Goal: Task Accomplishment & Management: Use online tool/utility

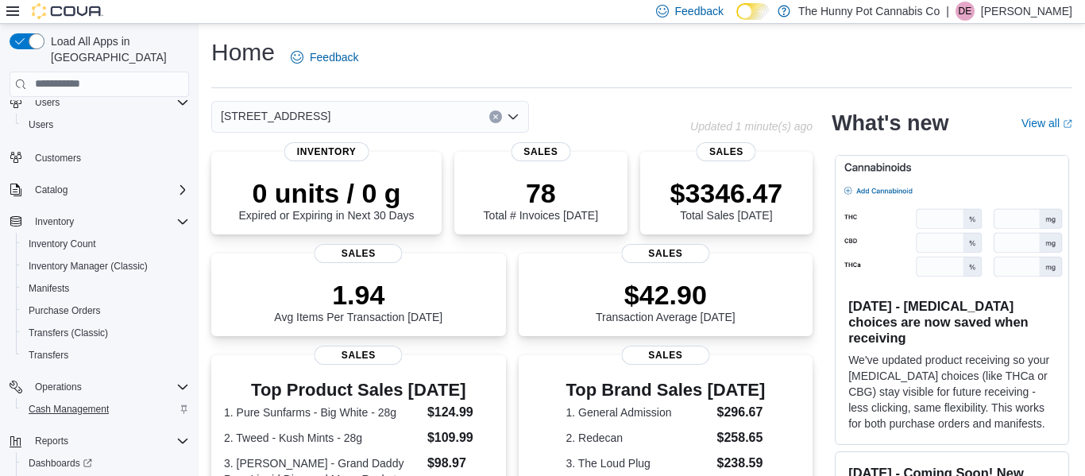
scroll to position [117, 0]
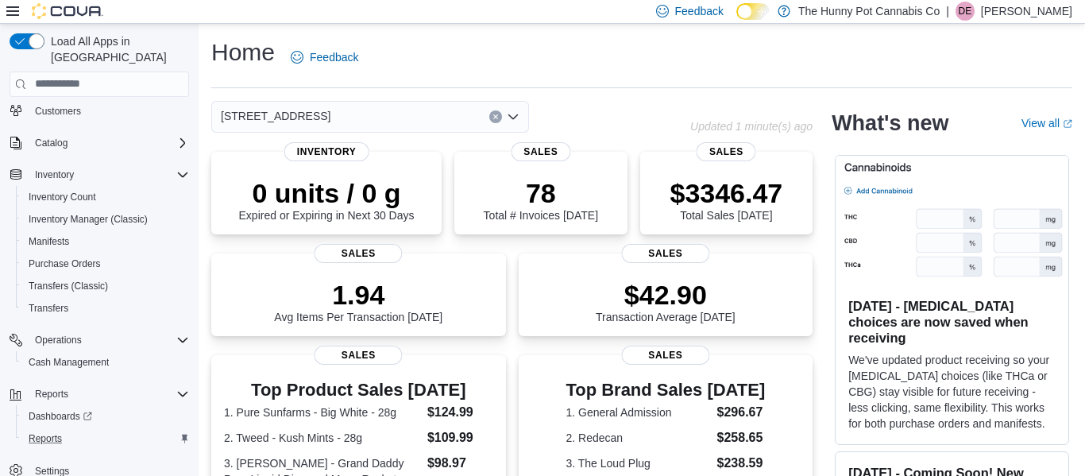
click at [73, 430] on div "Reports" at bounding box center [105, 438] width 167 height 19
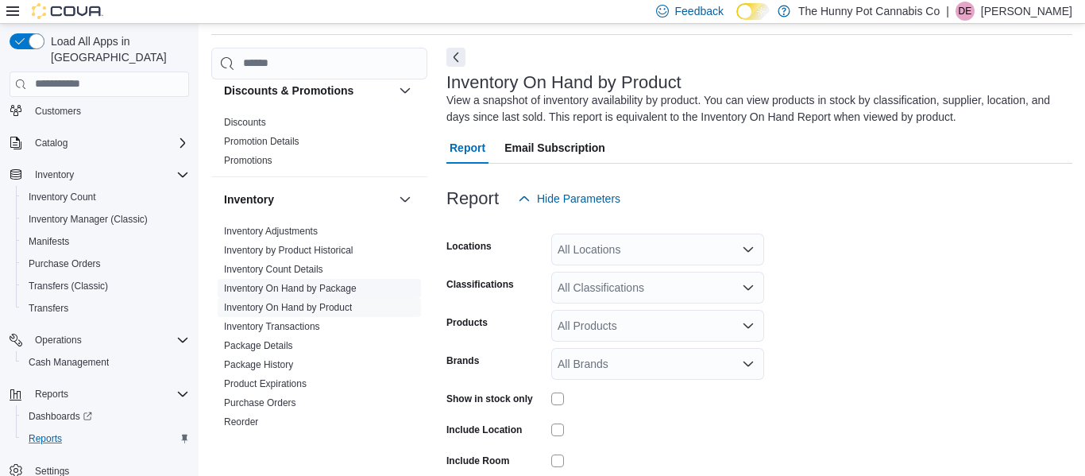
scroll to position [170, 0]
click at [307, 295] on link "Inventory On Hand by Package" at bounding box center [290, 289] width 133 height 11
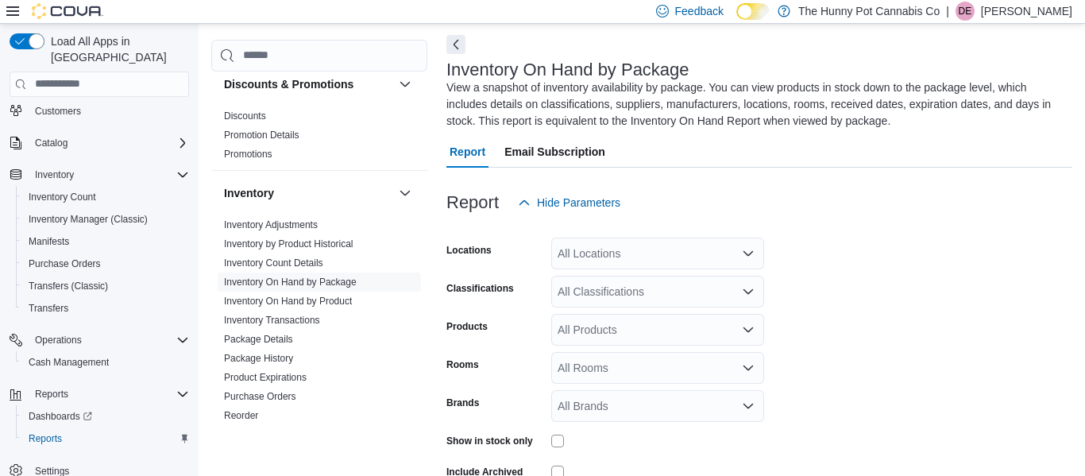
scroll to position [70, 0]
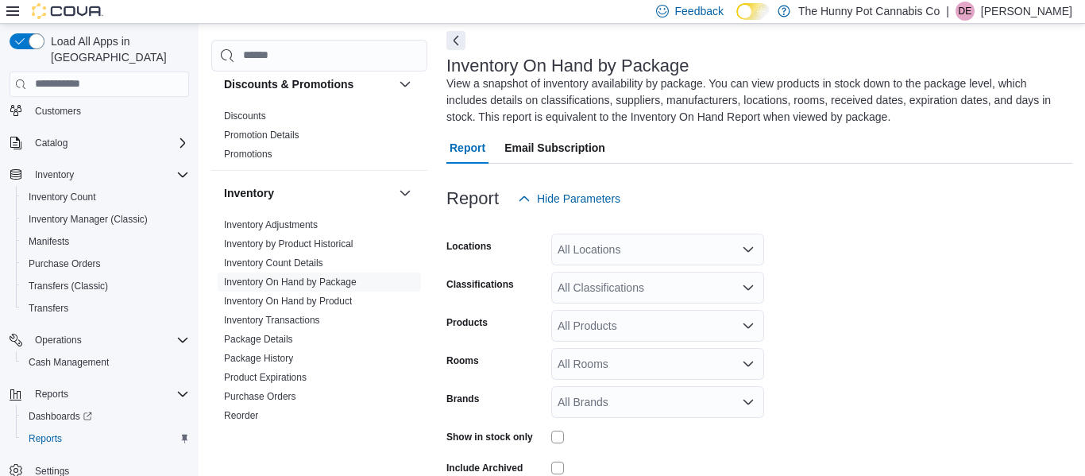
click at [708, 249] on div "All Locations" at bounding box center [657, 250] width 213 height 32
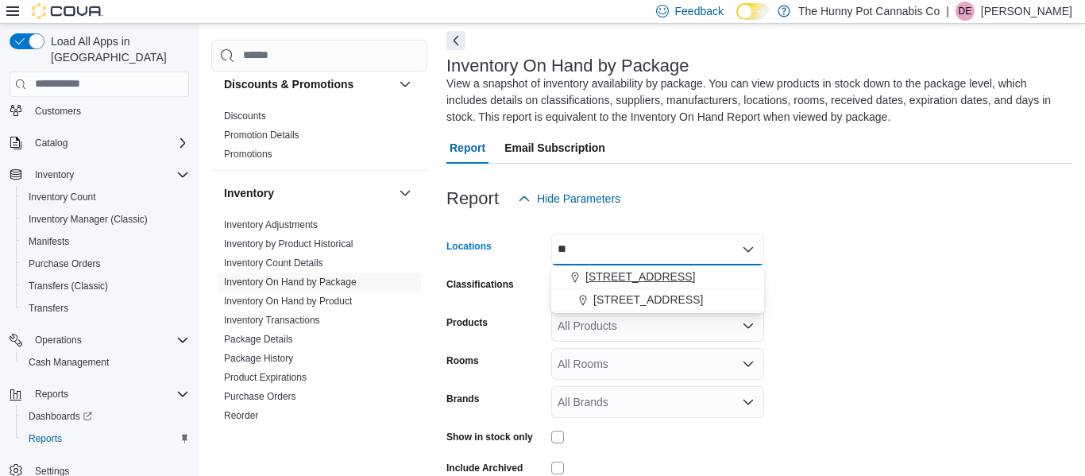
type input "**"
click at [637, 272] on span "[STREET_ADDRESS]" at bounding box center [641, 277] width 110 height 16
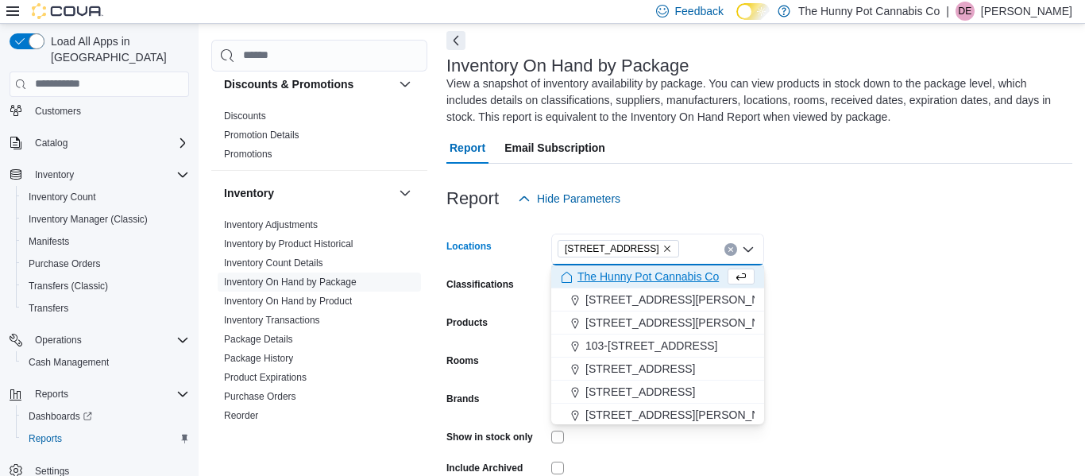
click at [823, 300] on form "Locations [STREET_ADDRESS] Selected. [STREET_ADDRESS]. Press Backspace to delet…" at bounding box center [759, 370] width 626 height 310
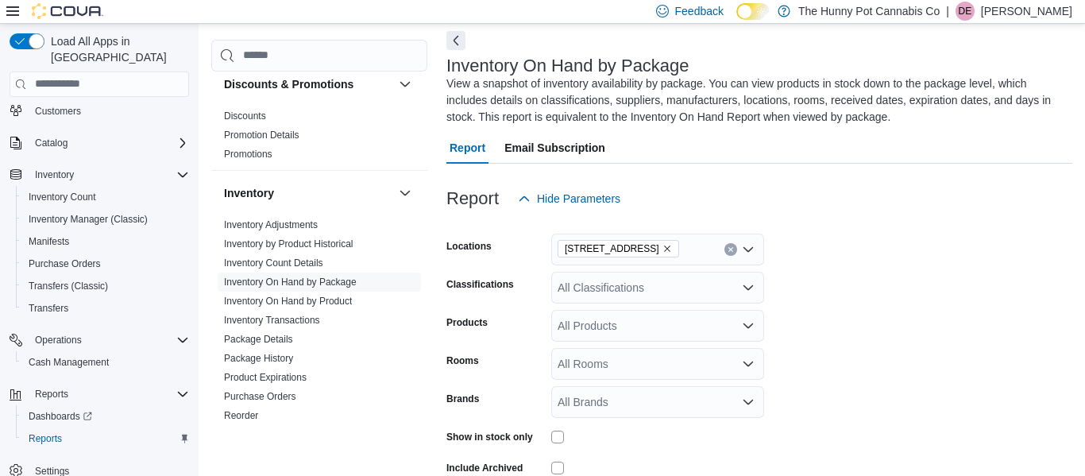
scroll to position [145, 0]
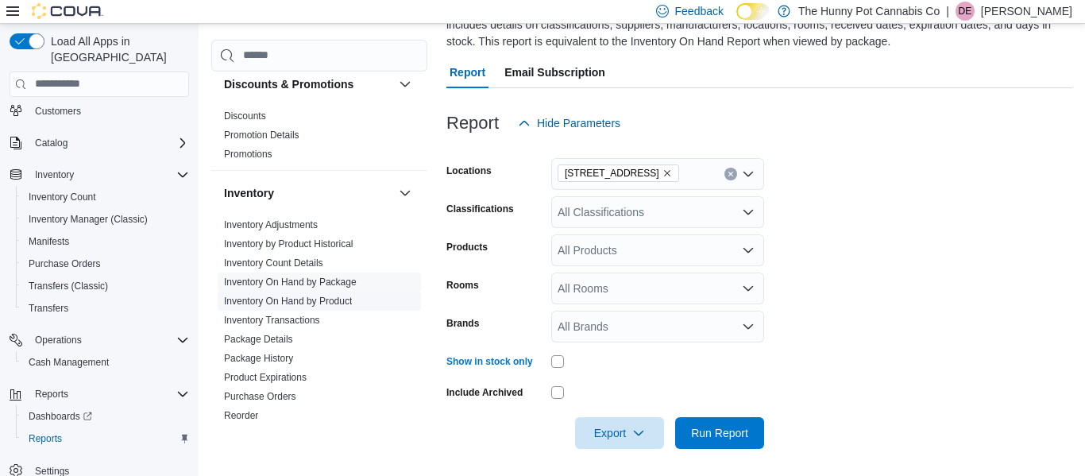
click at [358, 297] on span "Inventory On Hand by Product" at bounding box center [319, 301] width 203 height 19
click at [356, 301] on span "Inventory On Hand by Product" at bounding box center [319, 301] width 203 height 19
click at [326, 305] on link "Inventory On Hand by Product" at bounding box center [288, 301] width 128 height 11
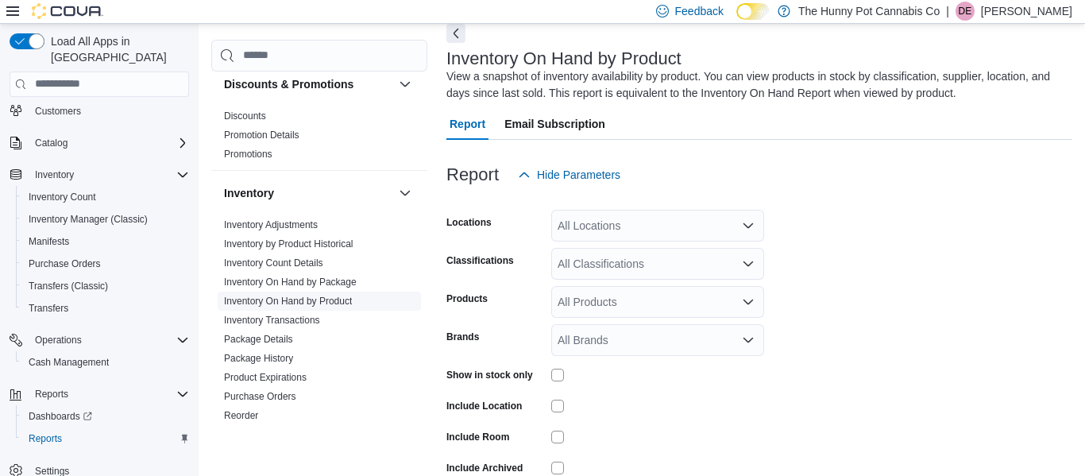
scroll to position [53, 0]
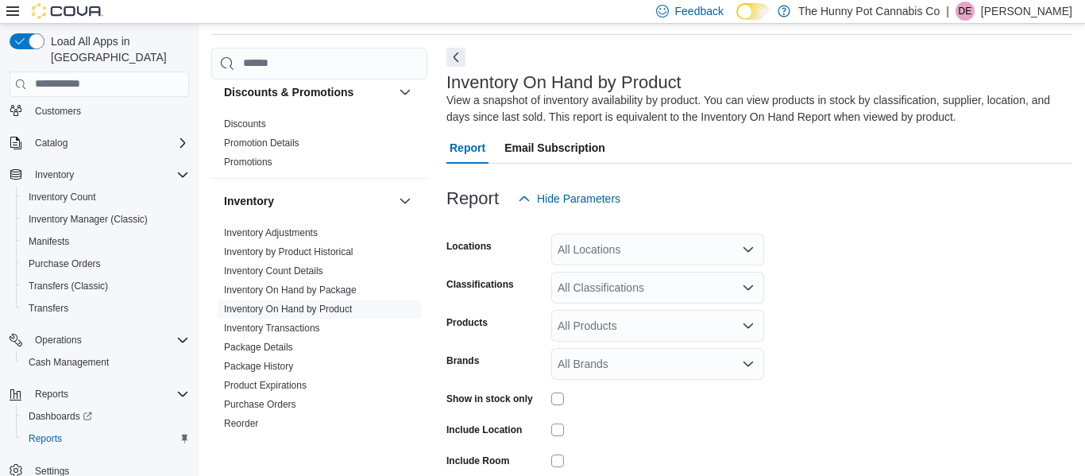
click at [743, 253] on icon "Open list of options" at bounding box center [748, 249] width 13 height 13
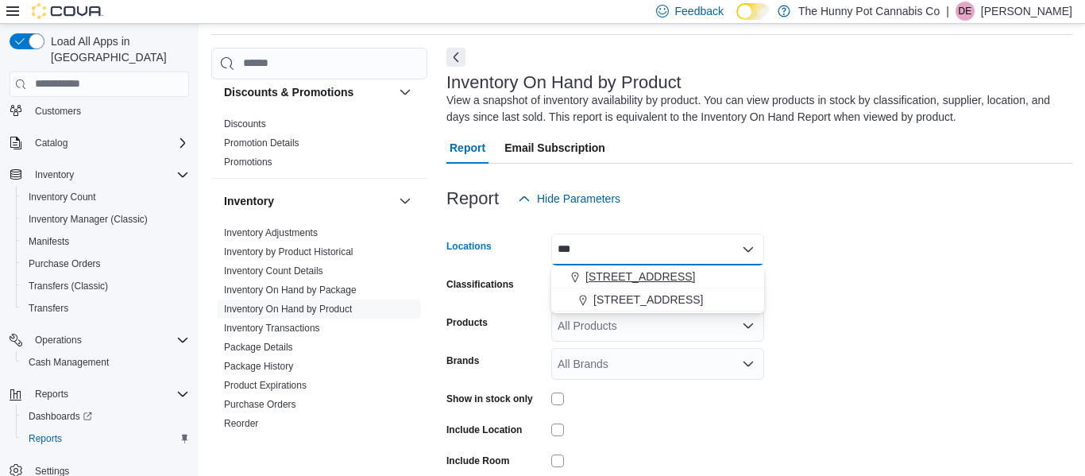
type input "***"
click at [667, 272] on span "[STREET_ADDRESS]" at bounding box center [641, 277] width 110 height 16
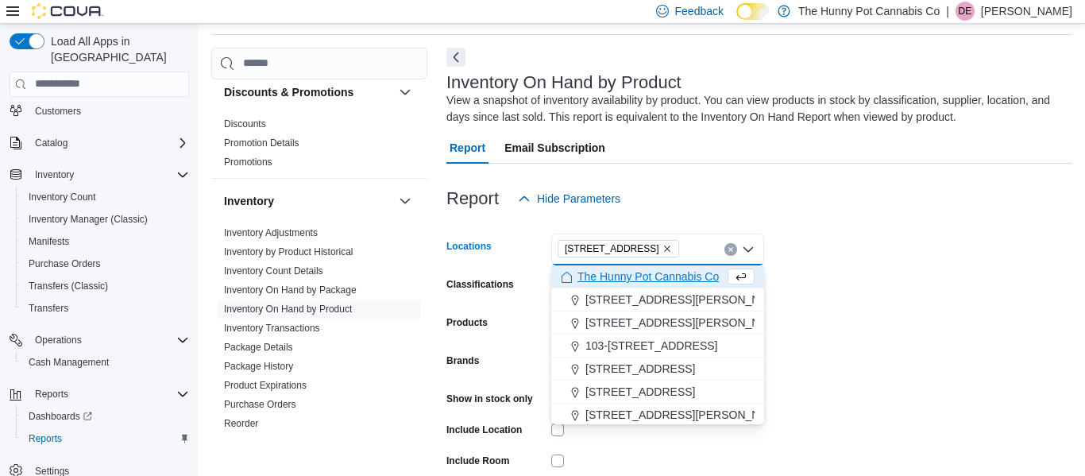
click at [924, 239] on form "Locations [STREET_ADDRESS] Selected. [STREET_ADDRESS]. Press Backspace to delet…" at bounding box center [759, 382] width 626 height 334
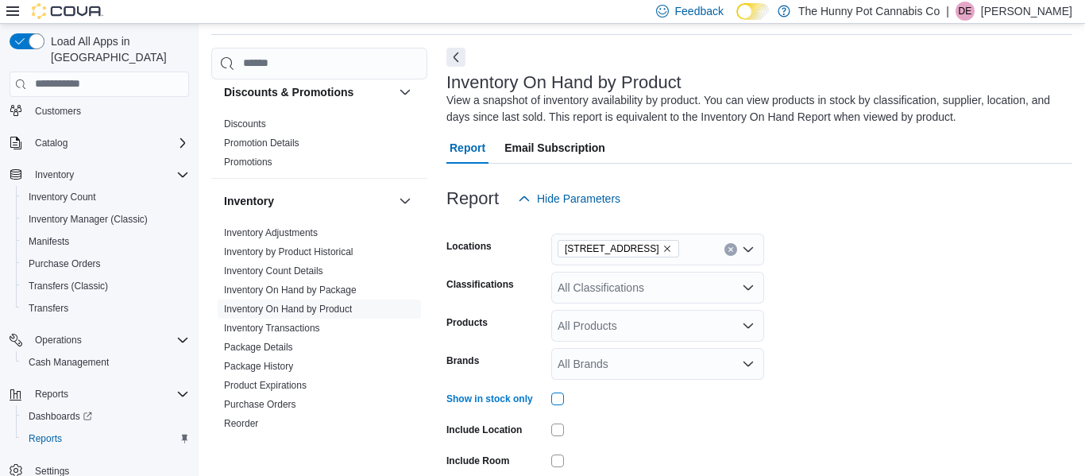
scroll to position [157, 0]
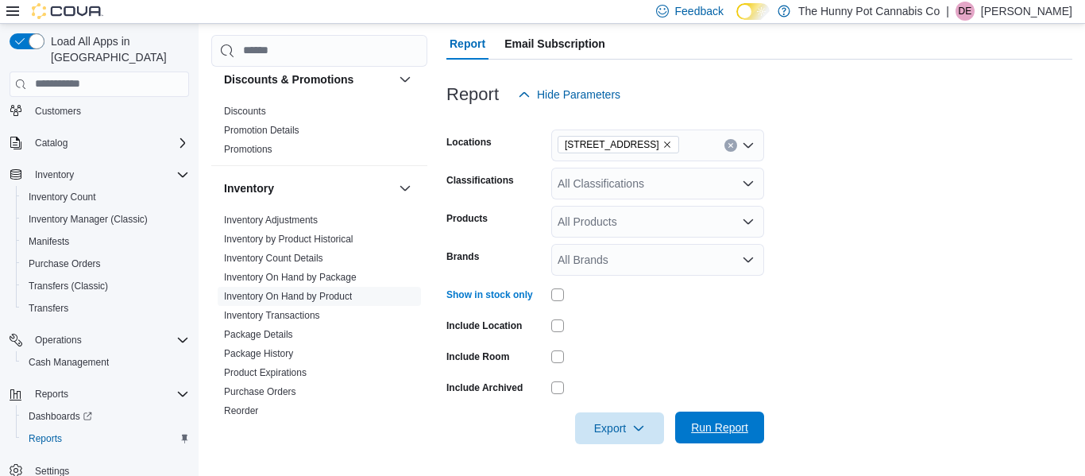
click at [721, 435] on span "Run Report" at bounding box center [719, 427] width 57 height 16
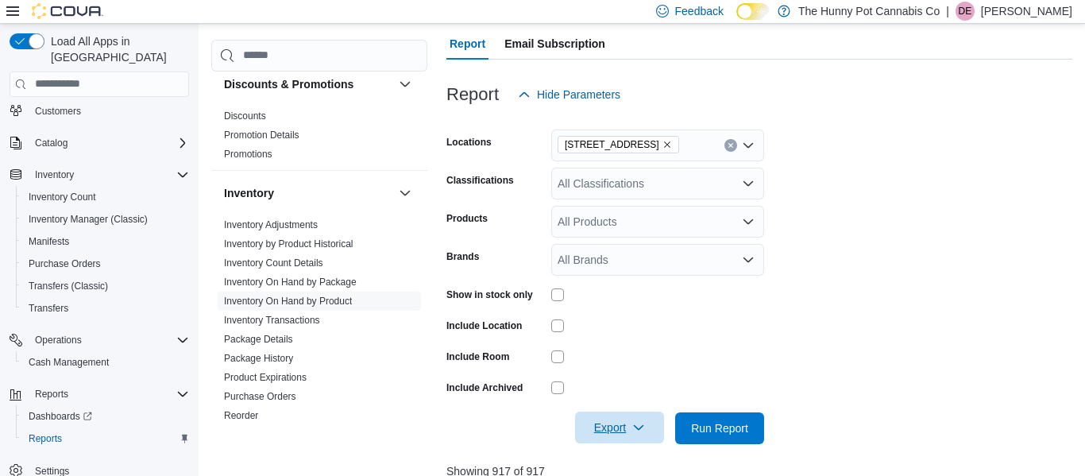
click at [636, 439] on span "Export" at bounding box center [620, 428] width 70 height 32
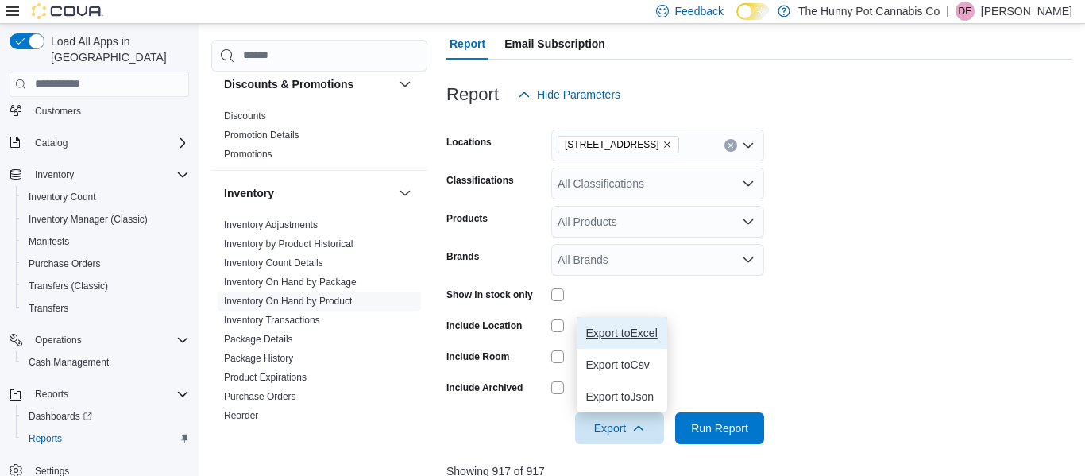
click at [640, 328] on span "Export to Excel" at bounding box center [622, 333] width 72 height 13
